Goal: Navigation & Orientation: Go to known website

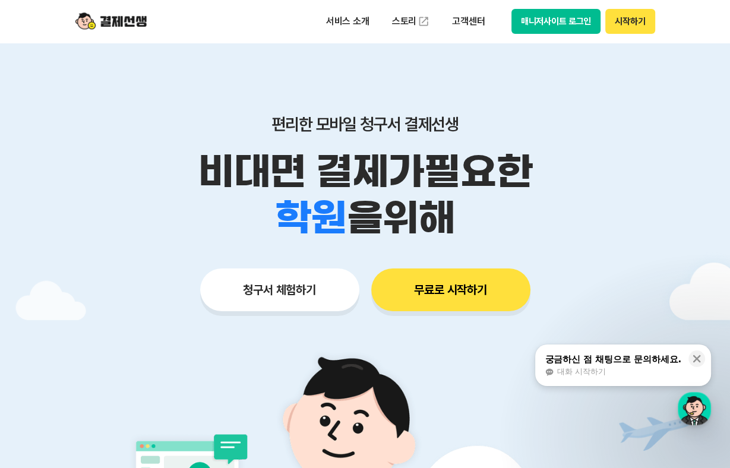
click at [544, 21] on button "매니저사이트 로그인" at bounding box center [556, 21] width 90 height 25
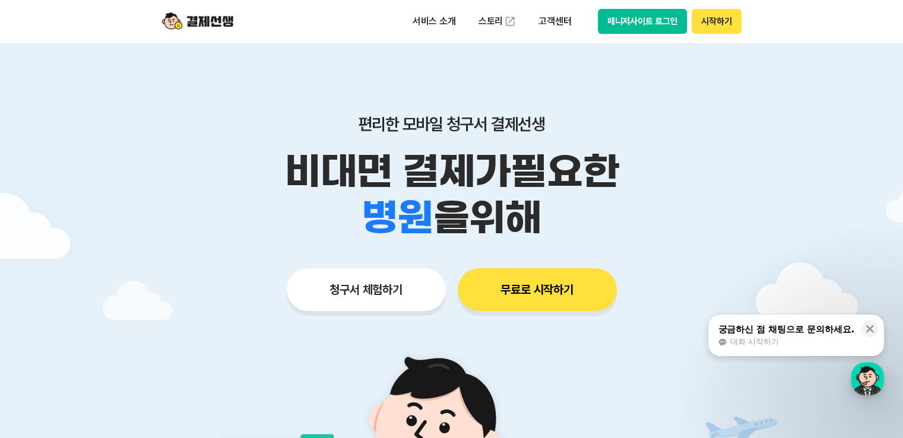
click at [622, 19] on button "매니저사이트 로그인" at bounding box center [643, 21] width 90 height 25
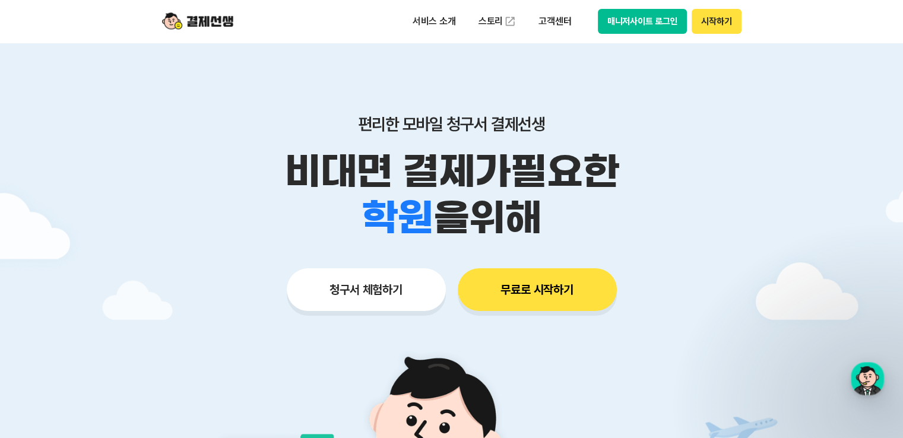
click at [653, 23] on button "매니저사이트 로그인" at bounding box center [643, 21] width 90 height 25
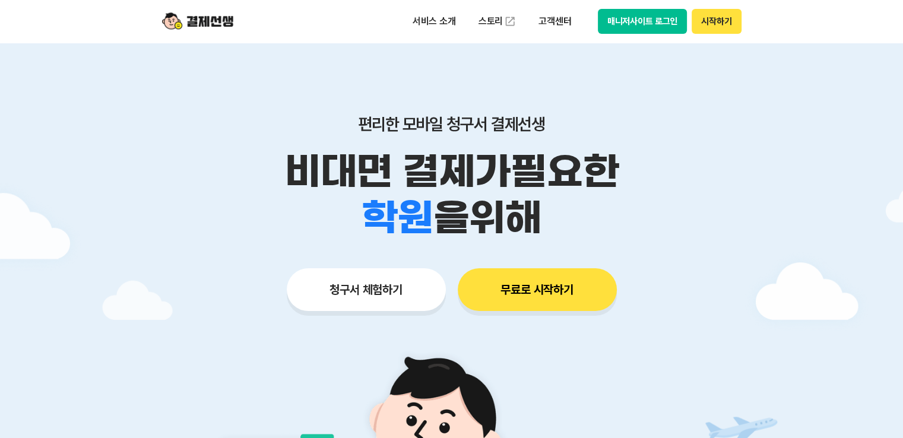
click at [625, 11] on button "매니저사이트 로그인" at bounding box center [643, 21] width 90 height 25
